Goal: Task Accomplishment & Management: Manage account settings

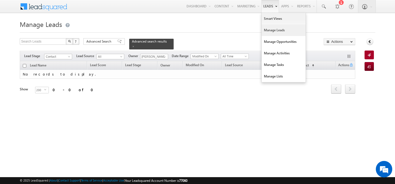
click at [266, 30] on link "Manage Leads" at bounding box center [283, 30] width 44 height 12
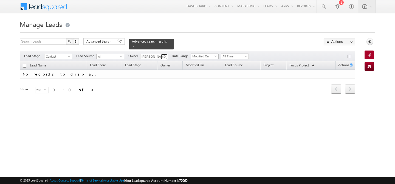
click at [165, 55] on span at bounding box center [164, 57] width 4 height 4
click at [108, 42] on span "Advanced Search" at bounding box center [99, 41] width 27 height 5
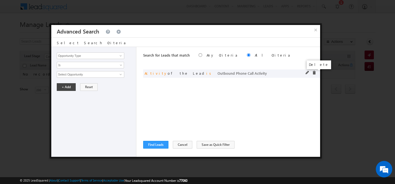
click at [314, 73] on span at bounding box center [314, 73] width 4 height 4
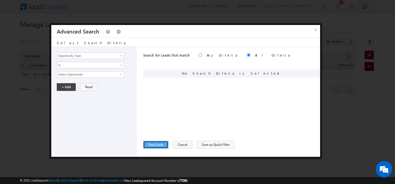
click at [158, 143] on button "Find Leads" at bounding box center [155, 145] width 25 height 8
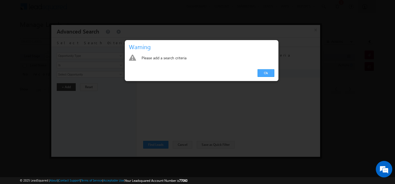
click at [262, 75] on link "Ok" at bounding box center [265, 73] width 17 height 8
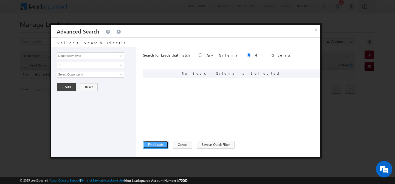
click at [152, 145] on button "Find Leads" at bounding box center [155, 145] width 25 height 8
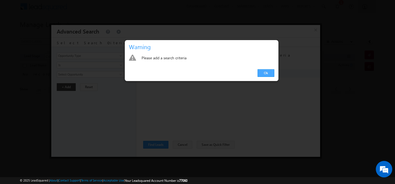
click at [266, 72] on link "Ok" at bounding box center [265, 73] width 17 height 8
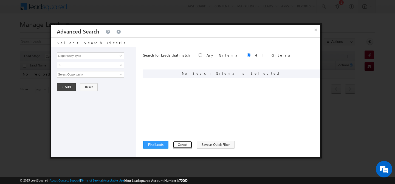
click at [178, 144] on button "Cancel" at bounding box center [182, 145] width 19 height 8
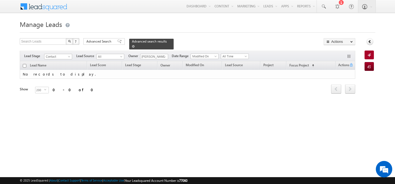
click at [163, 40] on div "Advanced search results" at bounding box center [151, 44] width 44 height 11
click at [135, 45] on span at bounding box center [133, 46] width 3 height 3
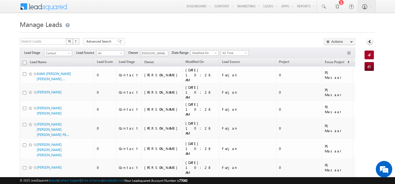
click at [24, 62] on input "checkbox" at bounding box center [25, 63] width 4 height 4
checkbox input "true"
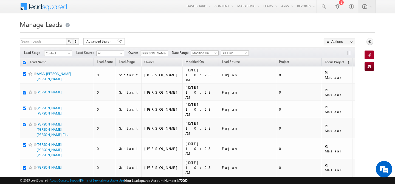
checkbox input "true"
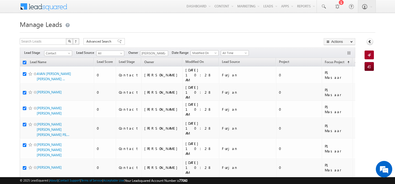
checkbox input "true"
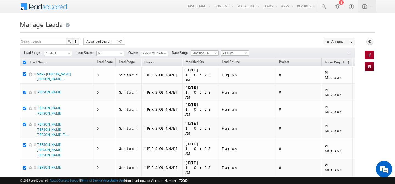
checkbox input "true"
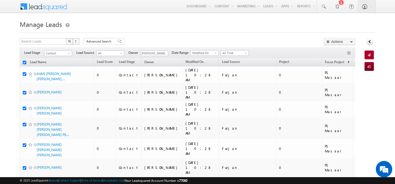
checkbox input "true"
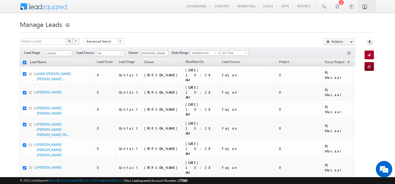
checkbox input "true"
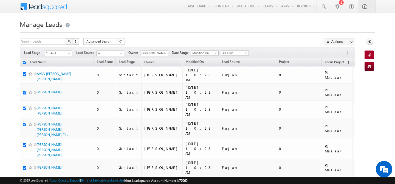
checkbox input "true"
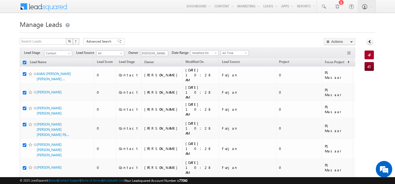
checkbox input "true"
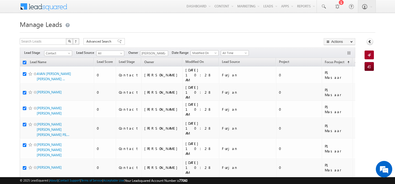
checkbox input "true"
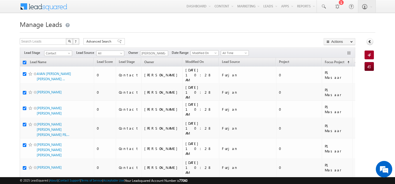
checkbox input "true"
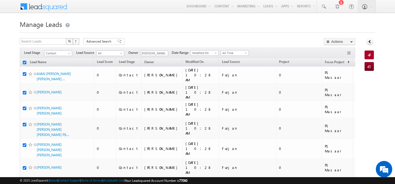
checkbox input "true"
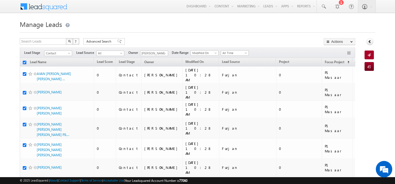
checkbox input "true"
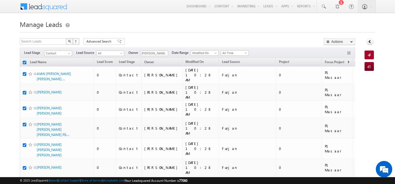
checkbox input "true"
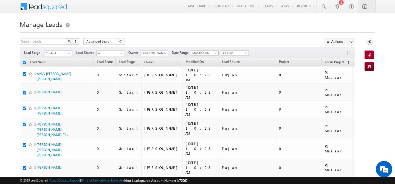
checkbox input "true"
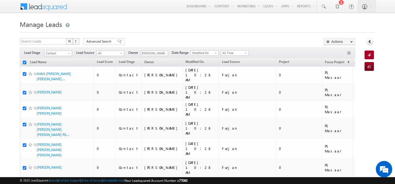
checkbox input "true"
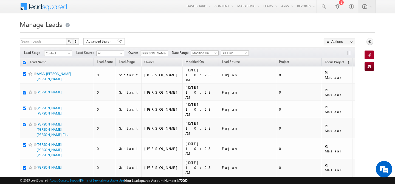
checkbox input "true"
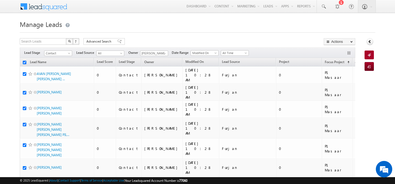
checkbox input "true"
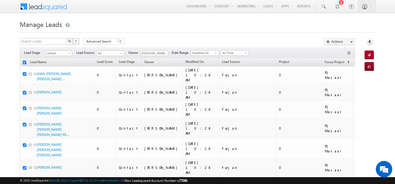
checkbox input "true"
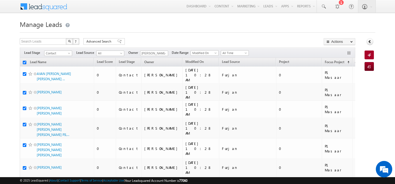
checkbox input "true"
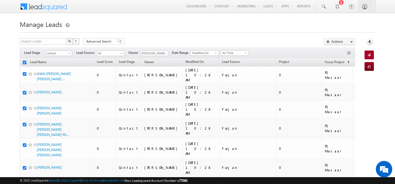
checkbox input "true"
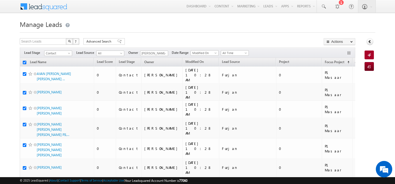
checkbox input "true"
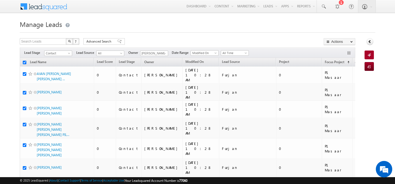
checkbox input "true"
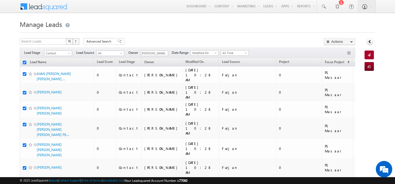
checkbox input "true"
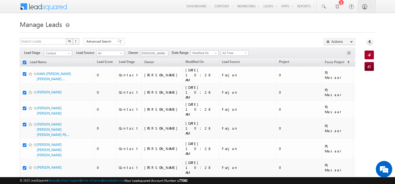
checkbox input "true"
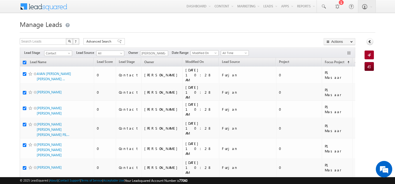
checkbox input "true"
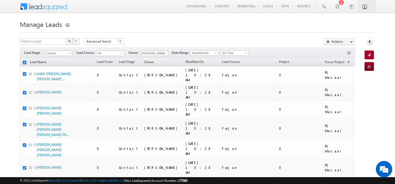
checkbox input "true"
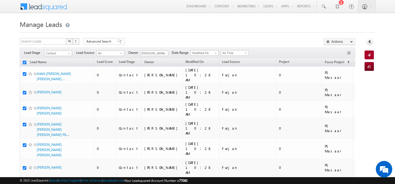
checkbox input "true"
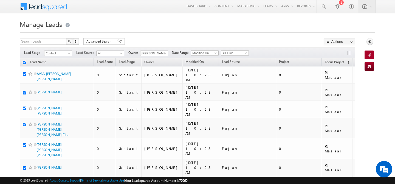
checkbox input "true"
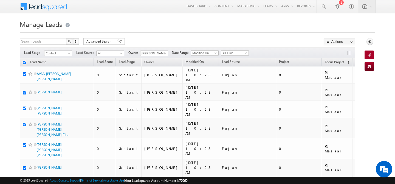
checkbox input "true"
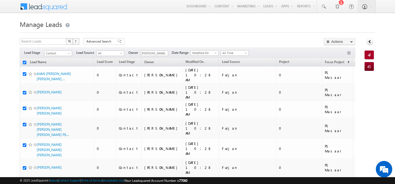
checkbox input "true"
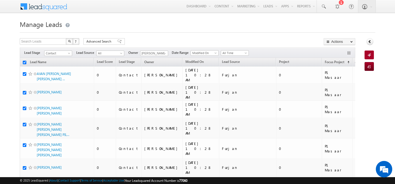
checkbox input "true"
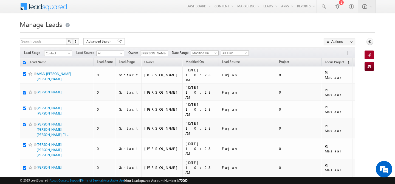
checkbox input "true"
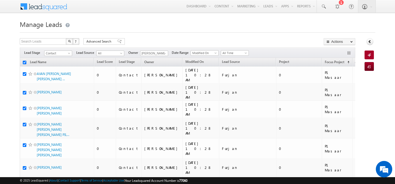
checkbox input "true"
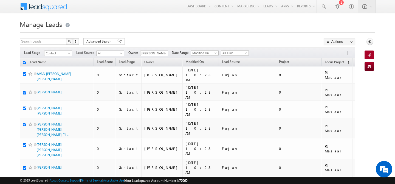
checkbox input "true"
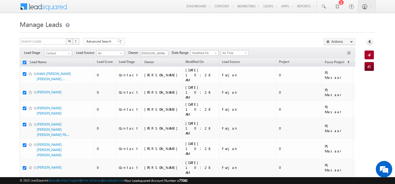
checkbox input "true"
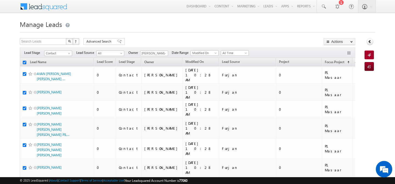
checkbox input "true"
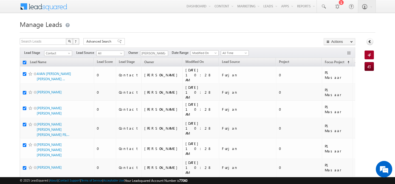
checkbox input "true"
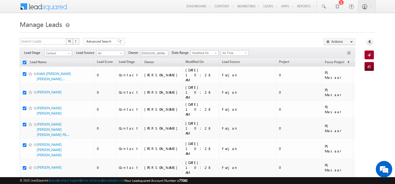
checkbox input "true"
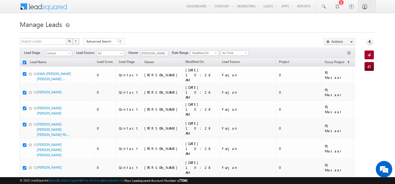
checkbox input "true"
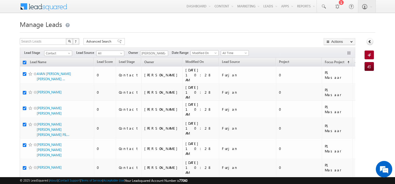
checkbox input "true"
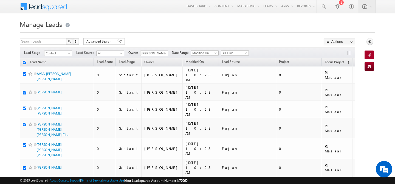
checkbox input "true"
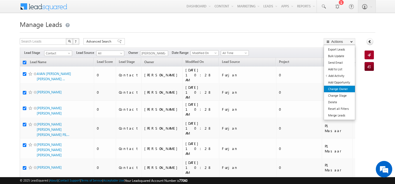
click at [340, 90] on link "Change Owner" at bounding box center [339, 88] width 31 height 7
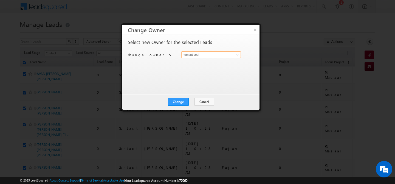
click at [218, 53] on input "hemant yogi" at bounding box center [210, 54] width 59 height 7
click at [216, 61] on link "harpreet hundal harpreet.hundal@indglobal.ae" at bounding box center [210, 63] width 59 height 10
click at [176, 101] on button "Change" at bounding box center [178, 102] width 21 height 8
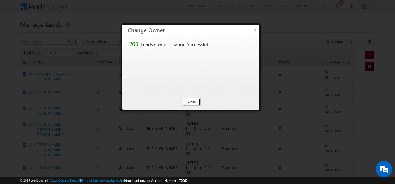
click at [188, 102] on button "Close" at bounding box center [192, 102] width 18 height 8
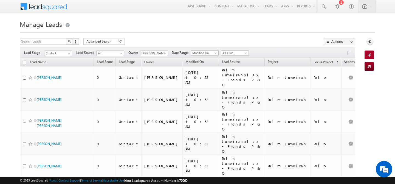
click at [23, 62] on input "checkbox" at bounding box center [25, 63] width 4 height 4
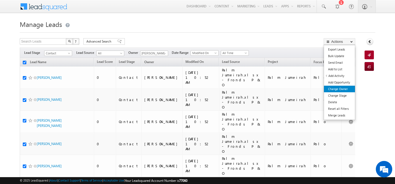
click at [335, 87] on link "Change Owner" at bounding box center [339, 88] width 31 height 7
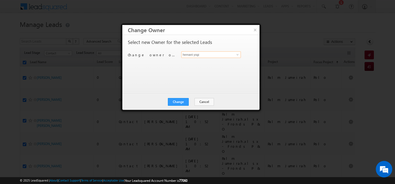
click at [207, 56] on input "hemant yogi" at bounding box center [210, 54] width 59 height 7
click at [200, 62] on link "Abhishek Dalal abhishek.dalal@indglobal.ae" at bounding box center [210, 63] width 59 height 10
click at [185, 99] on button "Change" at bounding box center [178, 102] width 21 height 8
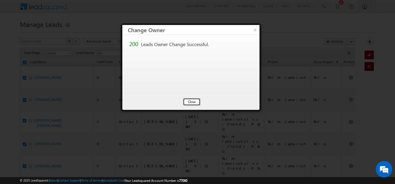
click at [198, 101] on button "Close" at bounding box center [192, 102] width 18 height 8
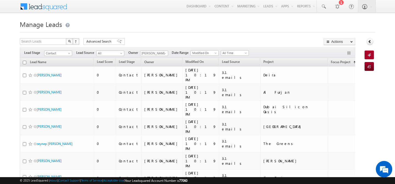
click at [24, 63] on input "checkbox" at bounding box center [25, 63] width 4 height 4
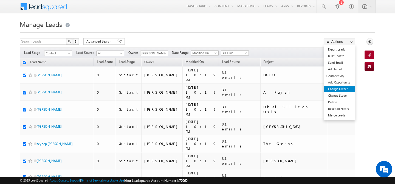
click at [338, 87] on link "Change Owner" at bounding box center [339, 88] width 31 height 7
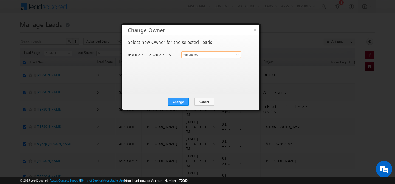
click at [204, 55] on input "hemant yogi" at bounding box center [210, 54] width 59 height 7
click at [189, 61] on link "Gurpreet Singh gurpreet.singh@indglobal.ae" at bounding box center [210, 63] width 59 height 10
click at [177, 105] on button "Change" at bounding box center [178, 102] width 21 height 8
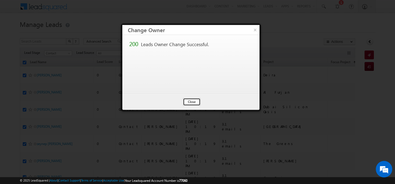
click at [189, 102] on button "Close" at bounding box center [192, 102] width 18 height 8
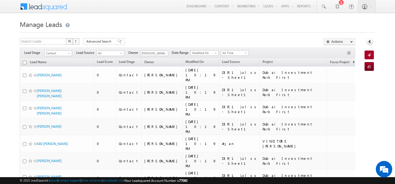
click at [23, 61] on input "checkbox" at bounding box center [25, 63] width 4 height 4
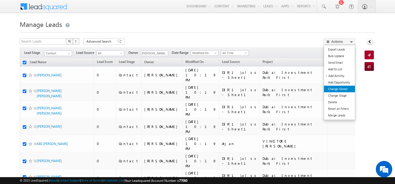
click at [336, 90] on link "Change Owner" at bounding box center [339, 88] width 31 height 7
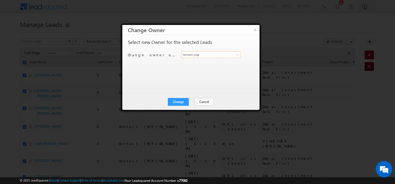
click at [209, 55] on input "hemant yogi" at bounding box center [210, 54] width 59 height 7
click at [205, 64] on span "faisal.khan@indglobal.ae" at bounding box center [207, 65] width 49 height 4
click at [179, 101] on button "Change" at bounding box center [178, 102] width 21 height 8
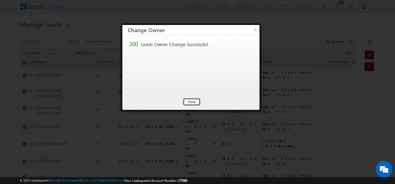
click at [196, 101] on button "Close" at bounding box center [192, 102] width 18 height 8
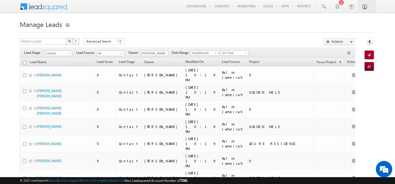
click at [25, 62] on input "checkbox" at bounding box center [25, 63] width 4 height 4
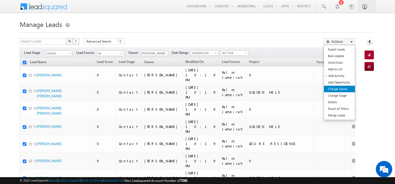
click at [340, 88] on link "Change Owner" at bounding box center [339, 88] width 31 height 7
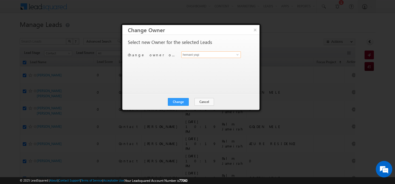
click at [202, 56] on input "hemant yogi" at bounding box center [210, 54] width 59 height 7
click at [190, 64] on span "akash.sinha@indglobal.ae" at bounding box center [207, 65] width 49 height 4
click at [181, 104] on button "Change" at bounding box center [178, 102] width 21 height 8
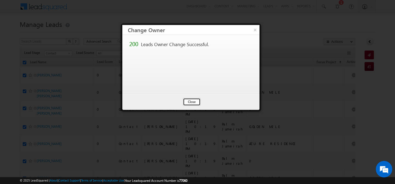
click at [195, 102] on button "Close" at bounding box center [192, 102] width 18 height 8
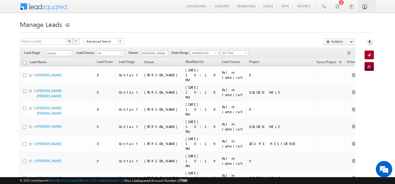
click at [24, 62] on input "checkbox" at bounding box center [25, 63] width 4 height 4
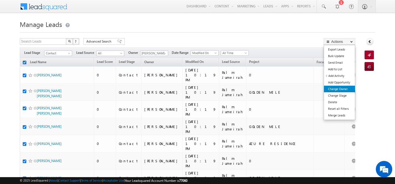
click at [339, 88] on link "Change Owner" at bounding box center [339, 88] width 31 height 7
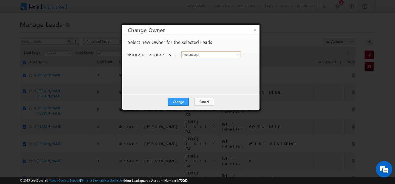
click at [196, 56] on input "hemant yogi" at bounding box center [210, 54] width 59 height 7
click at [198, 65] on span "ankush.chaudhary@indglobal.ae" at bounding box center [207, 65] width 49 height 4
click at [181, 102] on button "Change" at bounding box center [178, 102] width 21 height 8
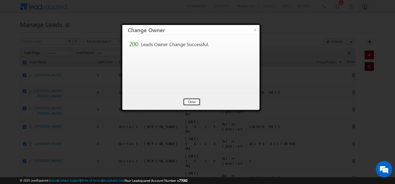
click at [192, 100] on button "Close" at bounding box center [192, 102] width 18 height 8
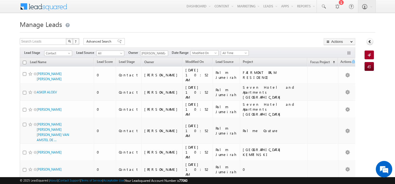
click at [24, 62] on input "checkbox" at bounding box center [25, 63] width 4 height 4
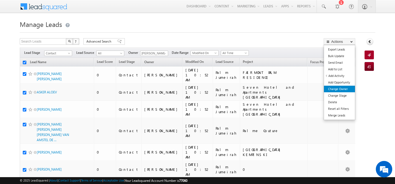
click at [340, 88] on link "Change Owner" at bounding box center [339, 88] width 31 height 7
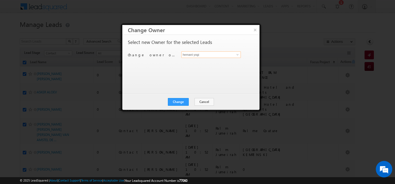
click at [212, 55] on input "hemant yogi" at bounding box center [210, 54] width 59 height 7
click at [203, 66] on span "akshay.choudhary@indglobal.ae" at bounding box center [207, 65] width 49 height 4
click at [174, 100] on button "Change" at bounding box center [178, 102] width 21 height 8
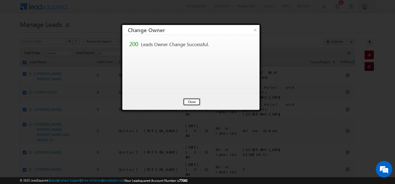
click at [186, 101] on button "Close" at bounding box center [192, 102] width 18 height 8
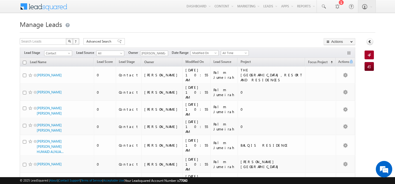
click at [26, 64] on input "checkbox" at bounding box center [25, 63] width 4 height 4
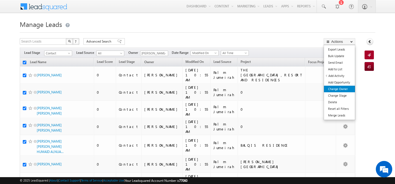
click at [342, 88] on link "Change Owner" at bounding box center [339, 88] width 31 height 7
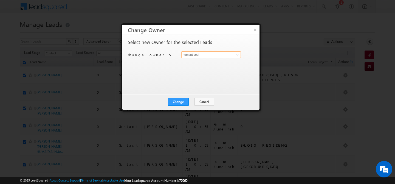
click at [216, 56] on input "hemant yogi" at bounding box center [210, 54] width 59 height 7
click at [205, 64] on span "gurpreet.singh@indglobal.ae" at bounding box center [207, 65] width 49 height 4
click at [179, 102] on button "Change" at bounding box center [178, 102] width 21 height 8
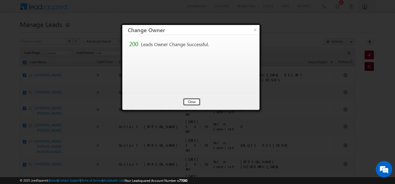
click at [190, 102] on button "Close" at bounding box center [192, 102] width 18 height 8
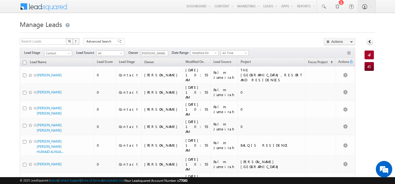
click at [26, 63] on input "checkbox" at bounding box center [25, 63] width 4 height 4
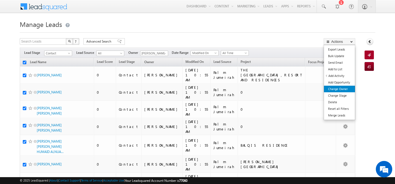
click at [340, 90] on link "Change Owner" at bounding box center [339, 88] width 31 height 7
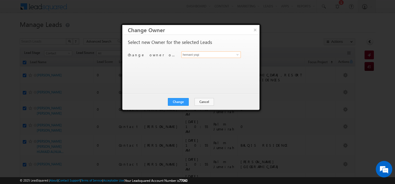
click at [208, 56] on input "hemant yogi" at bounding box center [210, 54] width 59 height 7
click at [201, 63] on span "akash.sinha@indglobal.ae" at bounding box center [207, 65] width 49 height 4
click at [182, 101] on button "Change" at bounding box center [178, 102] width 21 height 8
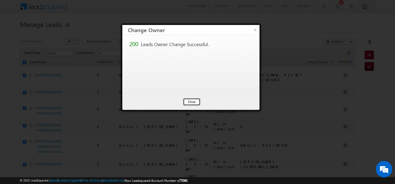
click at [192, 102] on button "Close" at bounding box center [192, 102] width 18 height 8
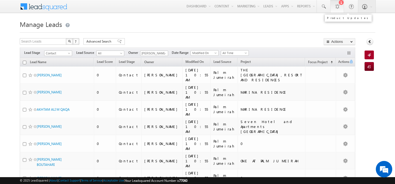
click at [336, 4] on div at bounding box center [336, 6] width 5 height 5
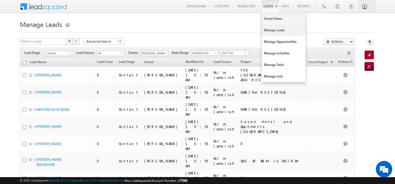
click at [265, 29] on link "Manage Leads" at bounding box center [283, 30] width 44 height 12
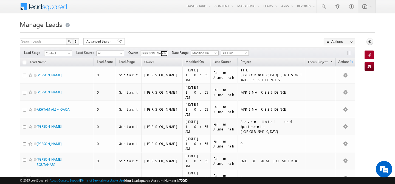
click at [164, 53] on span at bounding box center [164, 53] width 4 height 4
click at [164, 61] on span "[PERSON_NAME][EMAIL_ADDRESS][PERSON_NAME][DOMAIN_NAME]" at bounding box center [166, 63] width 49 height 4
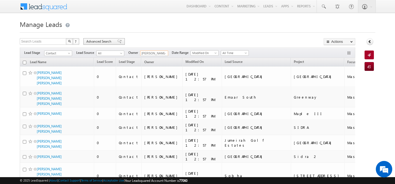
type input "[PERSON_NAME]"
click at [100, 43] on span "Advanced Search" at bounding box center [99, 41] width 27 height 5
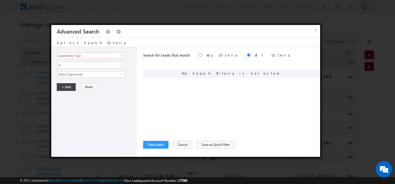
click at [97, 54] on input "Opportunity Type" at bounding box center [90, 55] width 67 height 7
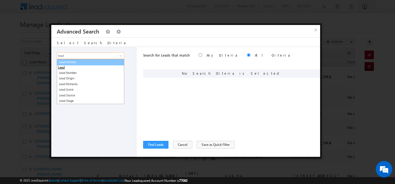
click at [101, 62] on link "Lead Activity" at bounding box center [90, 62] width 67 height 6
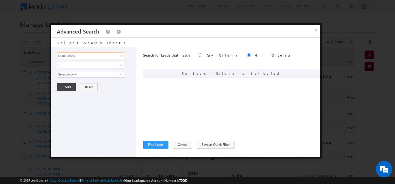
type input "Lead Activity"
click at [93, 65] on span "Is" at bounding box center [86, 64] width 59 height 5
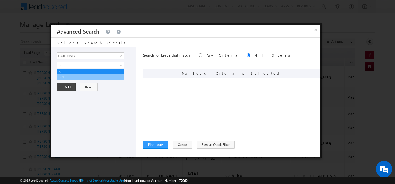
click at [80, 75] on link "Is Not" at bounding box center [90, 77] width 67 height 5
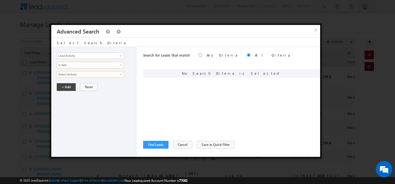
click at [87, 77] on input "Select Activity" at bounding box center [90, 74] width 67 height 7
type input "d"
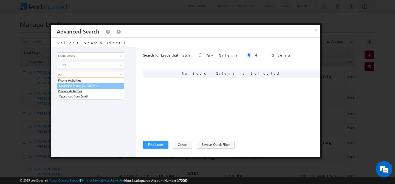
click at [88, 85] on link "Outbound Phone Call Activity" at bounding box center [90, 85] width 67 height 6
type input "Outbound Phone Call Activity"
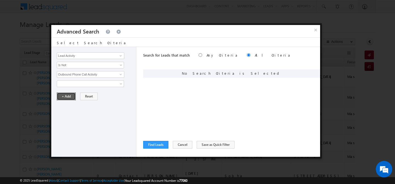
click at [68, 96] on button "+ Add" at bounding box center [66, 96] width 19 height 8
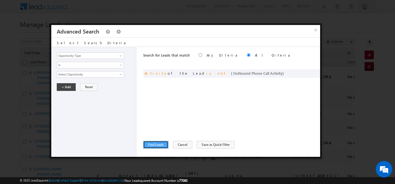
click at [147, 146] on button "Find Leads" at bounding box center [155, 145] width 25 height 8
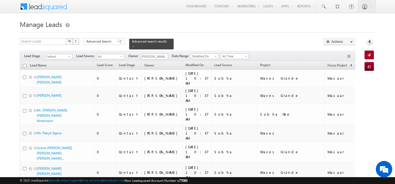
click at [24, 64] on input "checkbox" at bounding box center [25, 66] width 4 height 4
checkbox input "true"
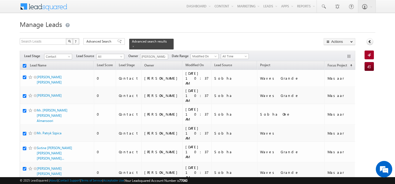
checkbox input "true"
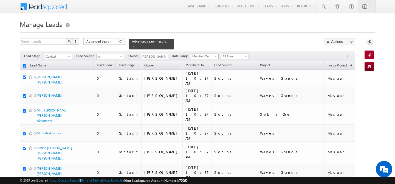
checkbox input "true"
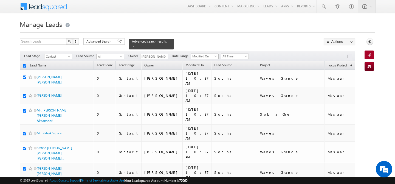
checkbox input "true"
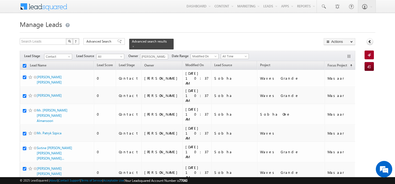
checkbox input "true"
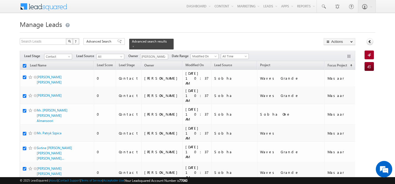
checkbox input "true"
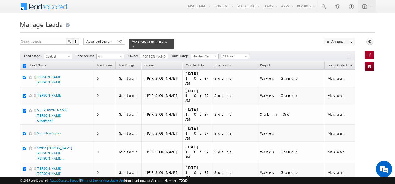
checkbox input "true"
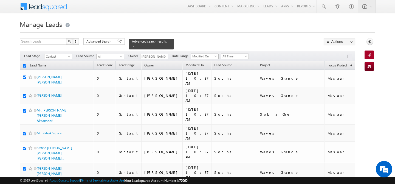
checkbox input "true"
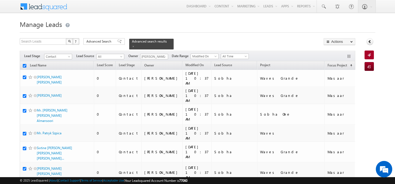
checkbox input "true"
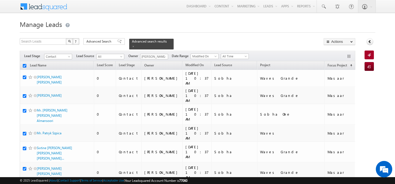
checkbox input "true"
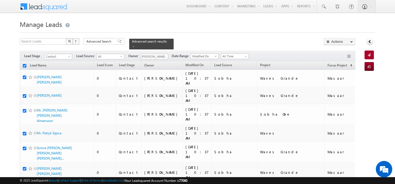
checkbox input "true"
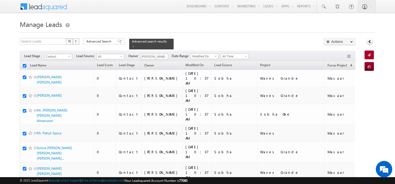
checkbox input "true"
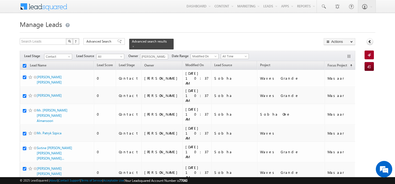
checkbox input "true"
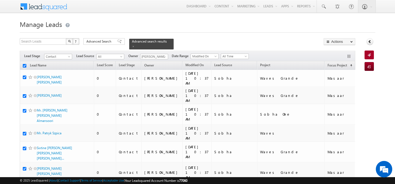
checkbox input "true"
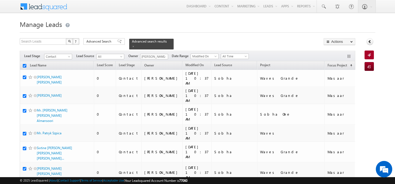
checkbox input "true"
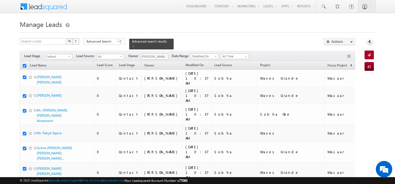
checkbox input "true"
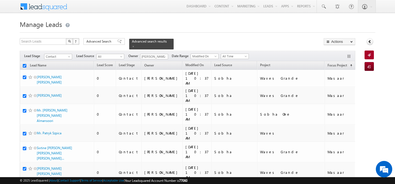
checkbox input "true"
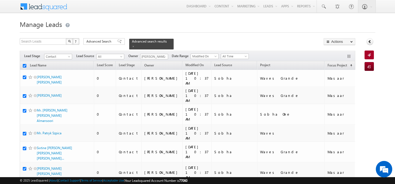
checkbox input "true"
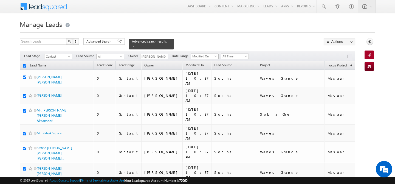
checkbox input "true"
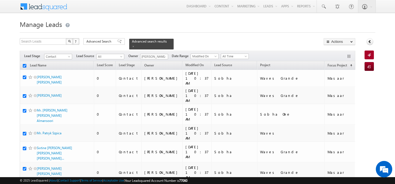
checkbox input "true"
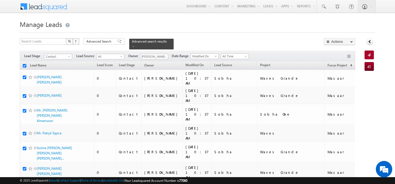
checkbox input "true"
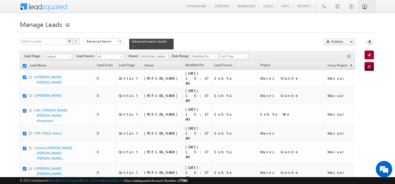
checkbox input "true"
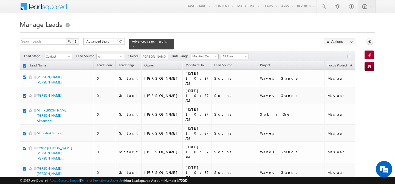
checkbox input "true"
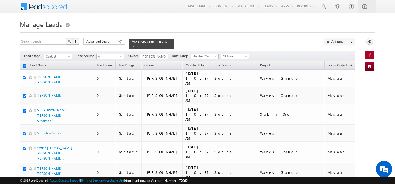
checkbox input "true"
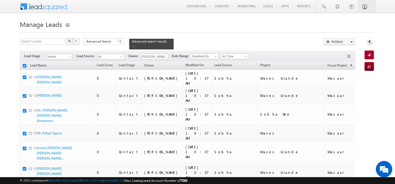
checkbox input "true"
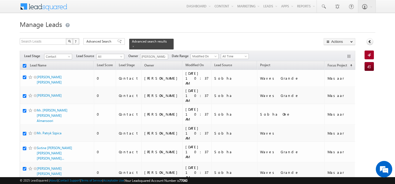
checkbox input "true"
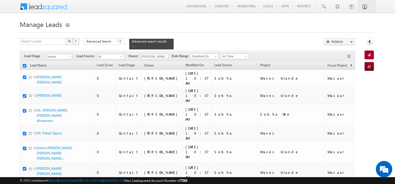
checkbox input "true"
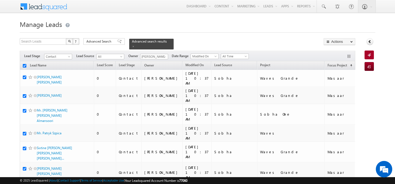
checkbox input "true"
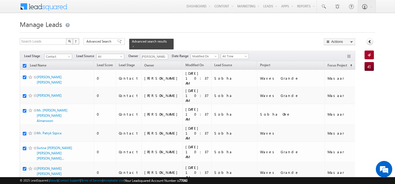
checkbox input "true"
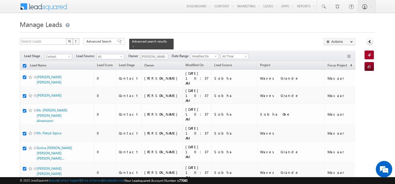
checkbox input "true"
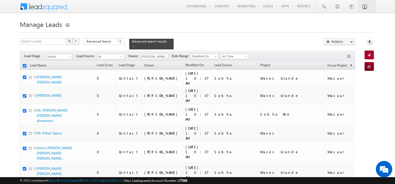
checkbox input "true"
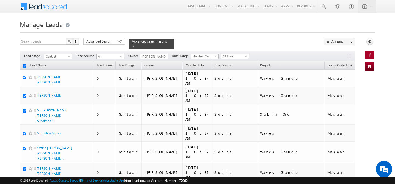
checkbox input "true"
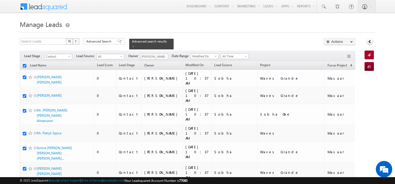
checkbox input "true"
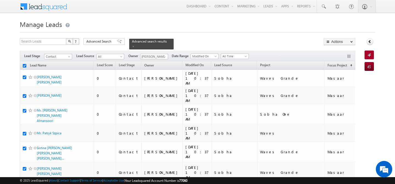
checkbox input "true"
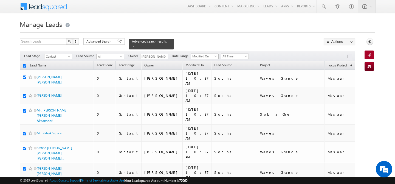
checkbox input "true"
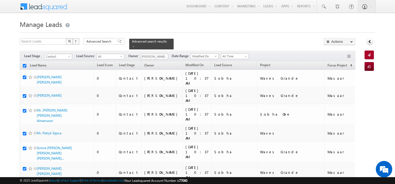
checkbox input "true"
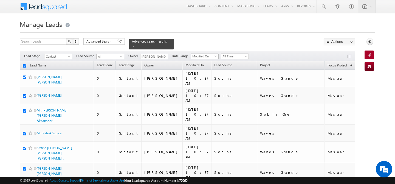
checkbox input "true"
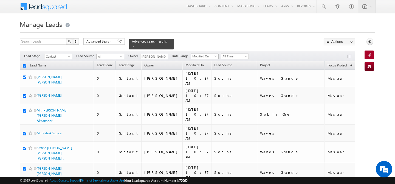
checkbox input "true"
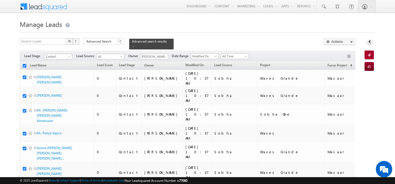
checkbox input "true"
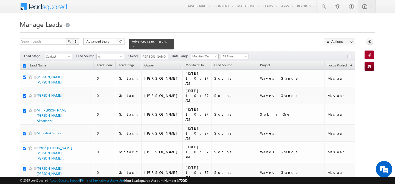
checkbox input "true"
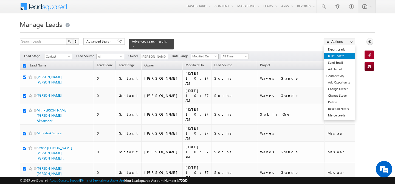
click at [344, 58] on link "Bulk Update" at bounding box center [339, 56] width 31 height 7
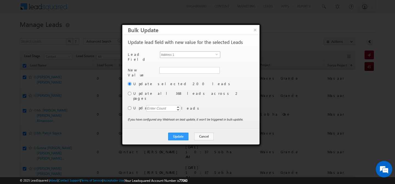
click at [214, 55] on span "Address 1" at bounding box center [187, 55] width 55 height 6
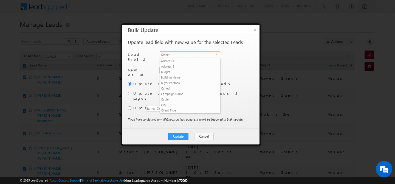
scroll to position [214, 0]
click at [171, 112] on li "Owner" at bounding box center [190, 114] width 60 height 5
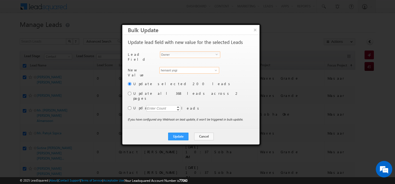
click at [182, 71] on input "hemant yogi" at bounding box center [189, 70] width 60 height 7
click at [174, 75] on link "[PERSON_NAME] [PERSON_NAME][EMAIL_ADDRESS][PERSON_NAME][DOMAIN_NAME]" at bounding box center [189, 78] width 60 height 10
click at [130, 92] on input "radio" at bounding box center [130, 94] width 4 height 4
click at [180, 132] on button "Update" at bounding box center [178, 136] width 20 height 8
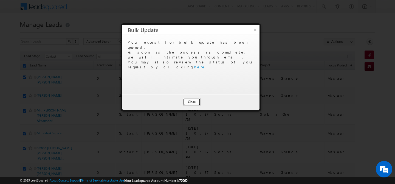
click at [189, 104] on button "Close" at bounding box center [192, 102] width 18 height 8
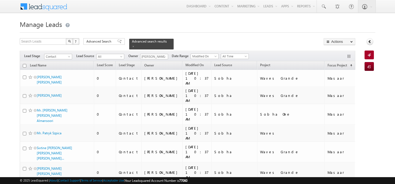
click at [23, 65] on th "Lead Name" at bounding box center [57, 65] width 74 height 8
click at [26, 64] on input "checkbox" at bounding box center [25, 66] width 4 height 4
checkbox input "true"
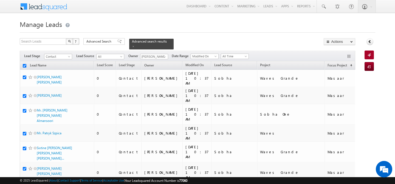
checkbox input "true"
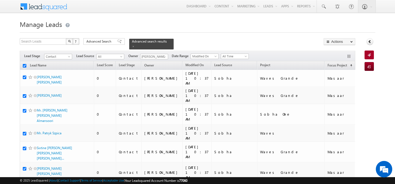
checkbox input "true"
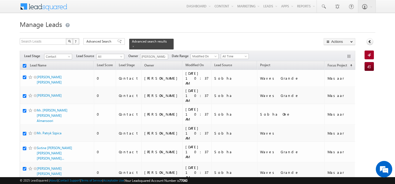
checkbox input "true"
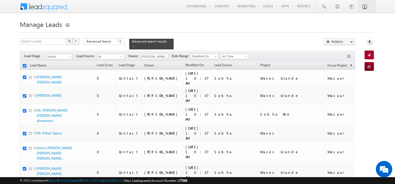
checkbox input "true"
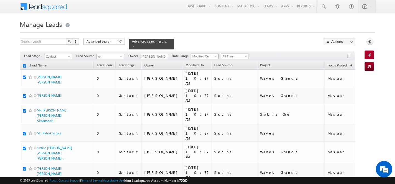
checkbox input "true"
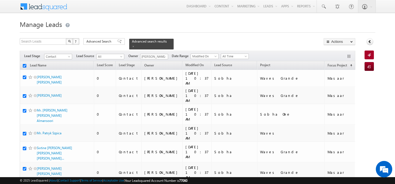
checkbox input "true"
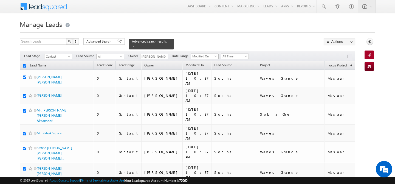
checkbox input "true"
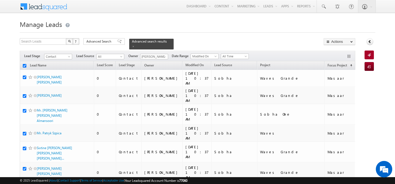
checkbox input "true"
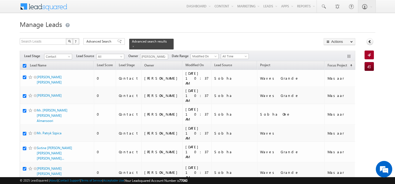
checkbox input "true"
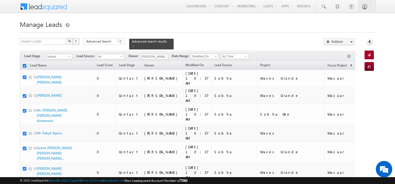
checkbox input "true"
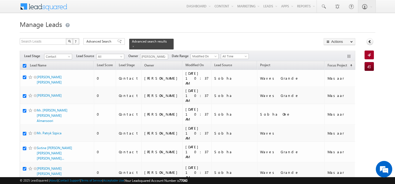
checkbox input "true"
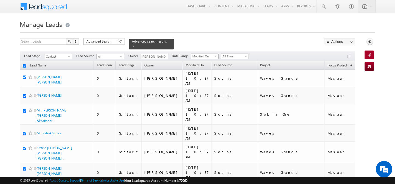
checkbox input "true"
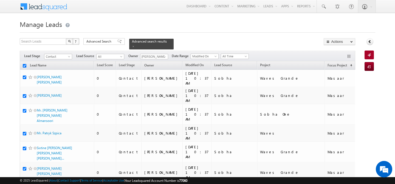
checkbox input "true"
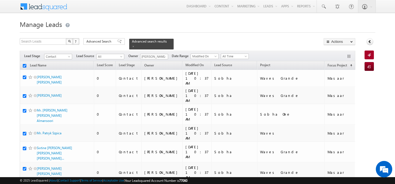
checkbox input "true"
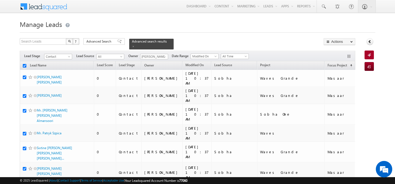
checkbox input "true"
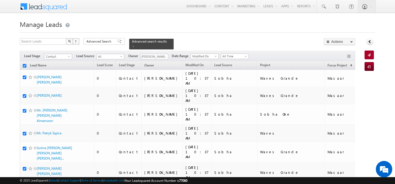
checkbox input "true"
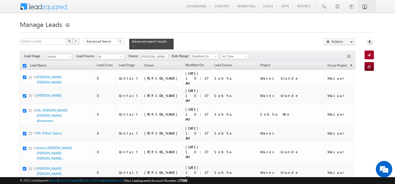
checkbox input "true"
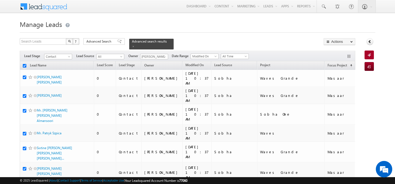
checkbox input "true"
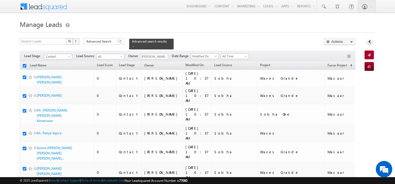
checkbox input "true"
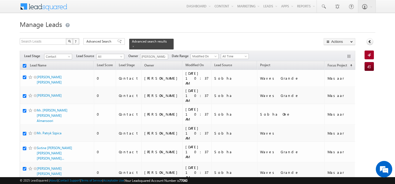
checkbox input "true"
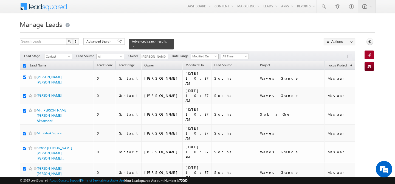
checkbox input "true"
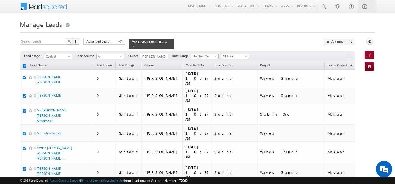
checkbox input "true"
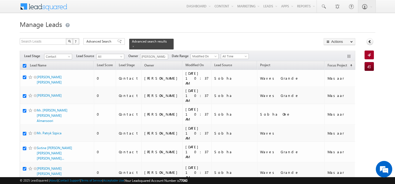
checkbox input "true"
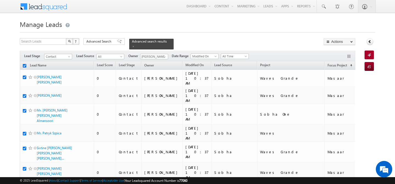
checkbox input "true"
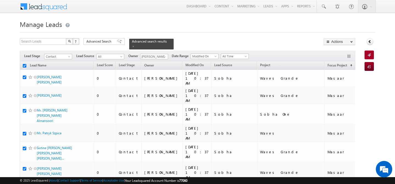
checkbox input "true"
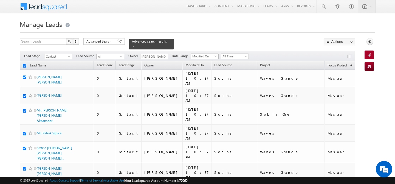
checkbox input "true"
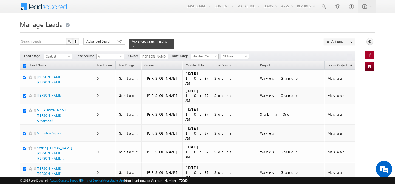
checkbox input "true"
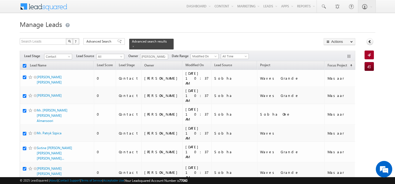
checkbox input "true"
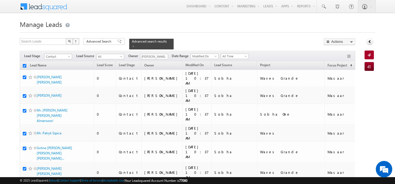
checkbox input "true"
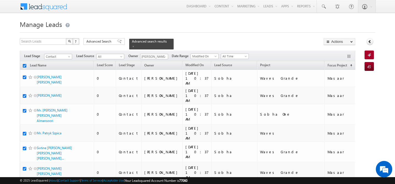
checkbox input "true"
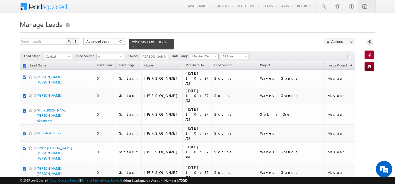
checkbox input "true"
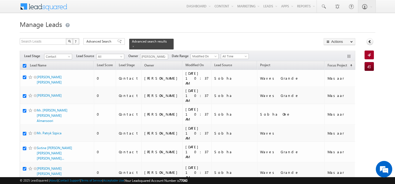
checkbox input "true"
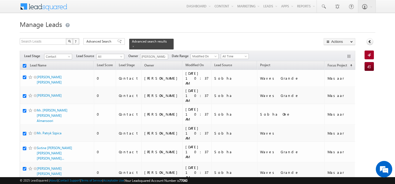
checkbox input "true"
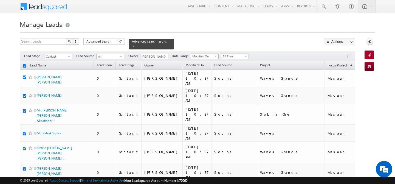
checkbox input "true"
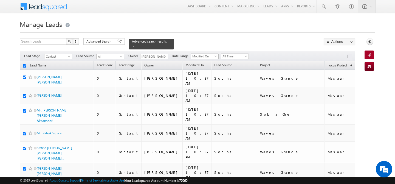
checkbox input "true"
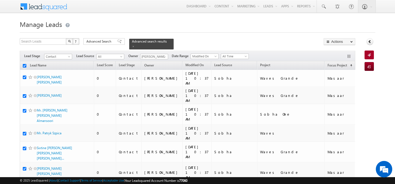
checkbox input "true"
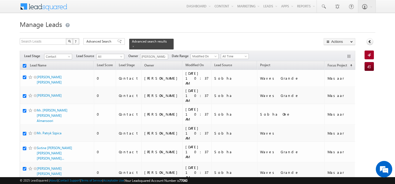
checkbox input "true"
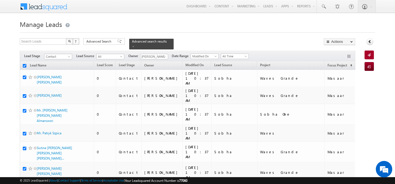
checkbox input "true"
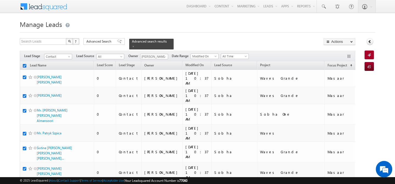
checkbox input "true"
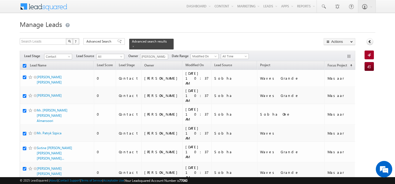
checkbox input "true"
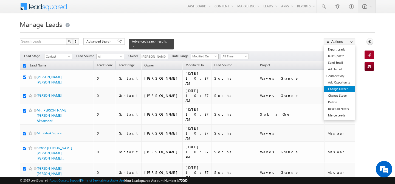
click at [336, 89] on link "Change Owner" at bounding box center [339, 88] width 31 height 7
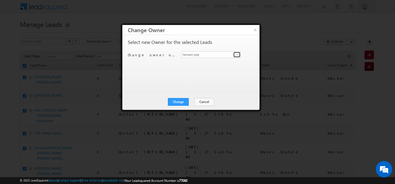
click at [238, 55] on span at bounding box center [237, 54] width 4 height 4
click at [216, 62] on link "[PERSON_NAME] [PERSON_NAME][EMAIL_ADDRESS][PERSON_NAME][DOMAIN_NAME]" at bounding box center [210, 63] width 59 height 10
click at [176, 106] on div "Change Cancel Close" at bounding box center [190, 102] width 137 height 16
click at [177, 103] on button "Change" at bounding box center [178, 102] width 21 height 8
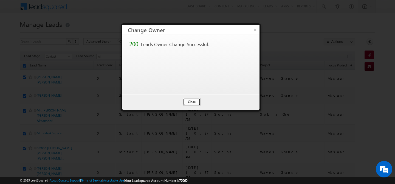
click at [187, 103] on button "Close" at bounding box center [192, 102] width 18 height 8
